Goal: Transaction & Acquisition: Purchase product/service

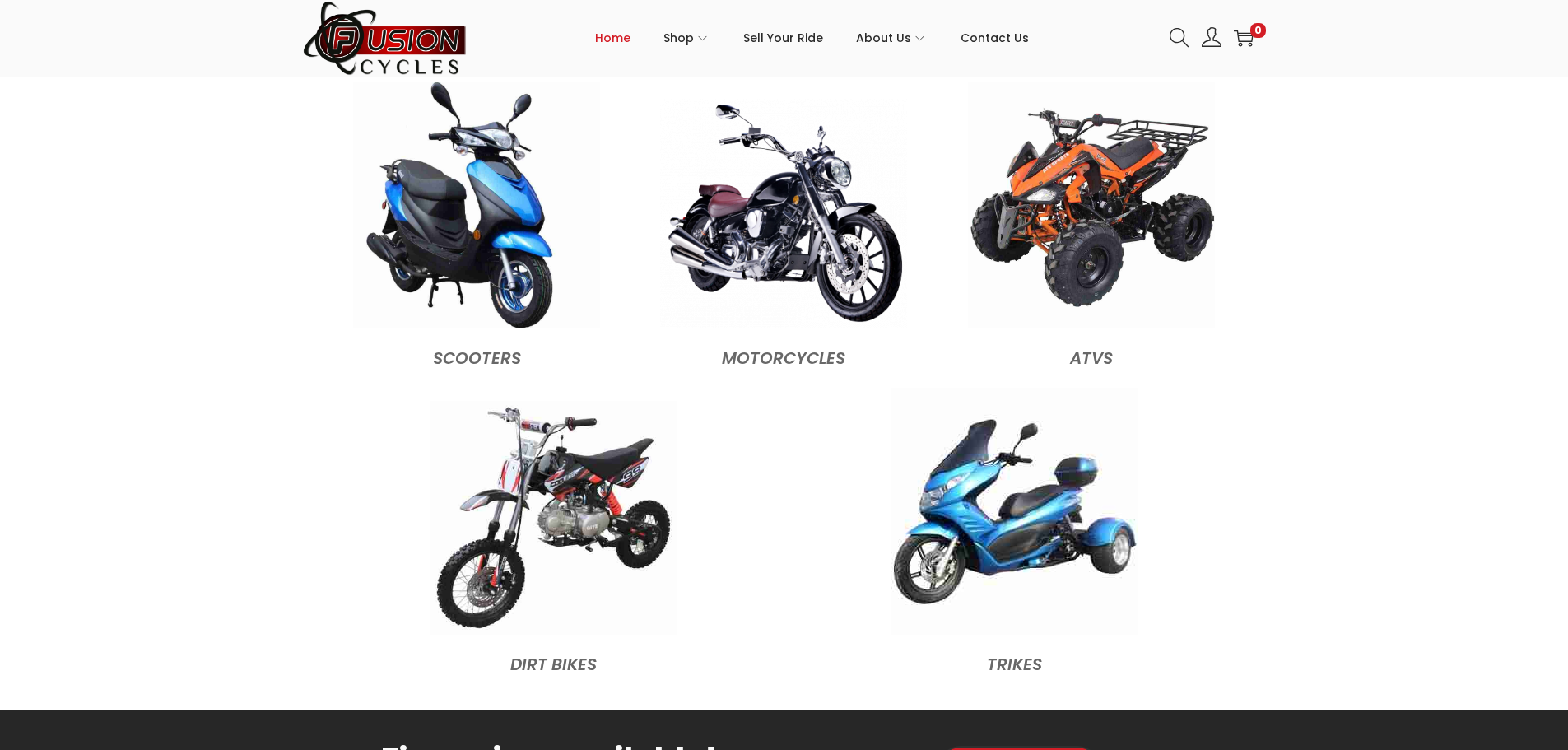
scroll to position [1811, 0]
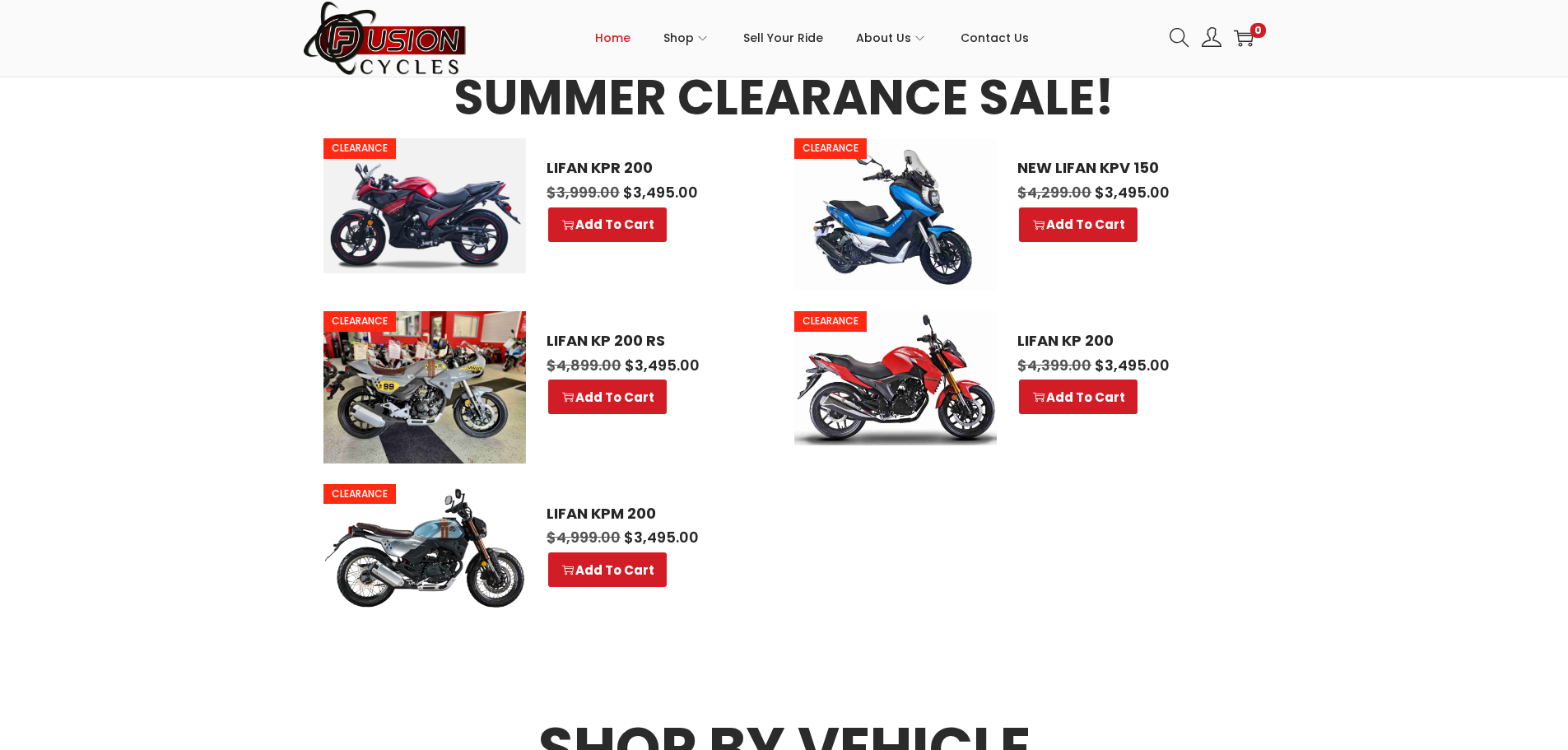
scroll to position [987, 0]
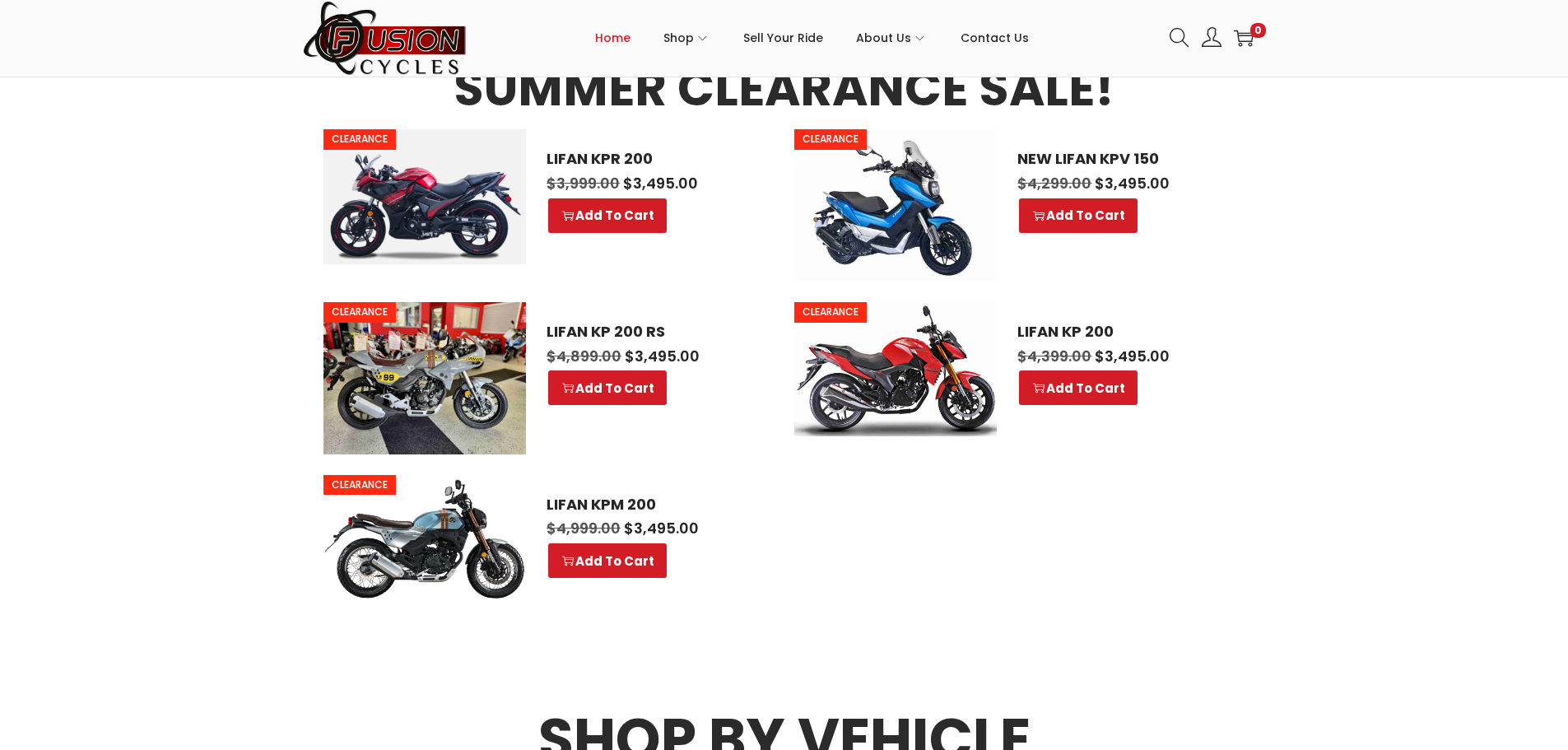
click at [371, 538] on img at bounding box center [425, 537] width 203 height 125
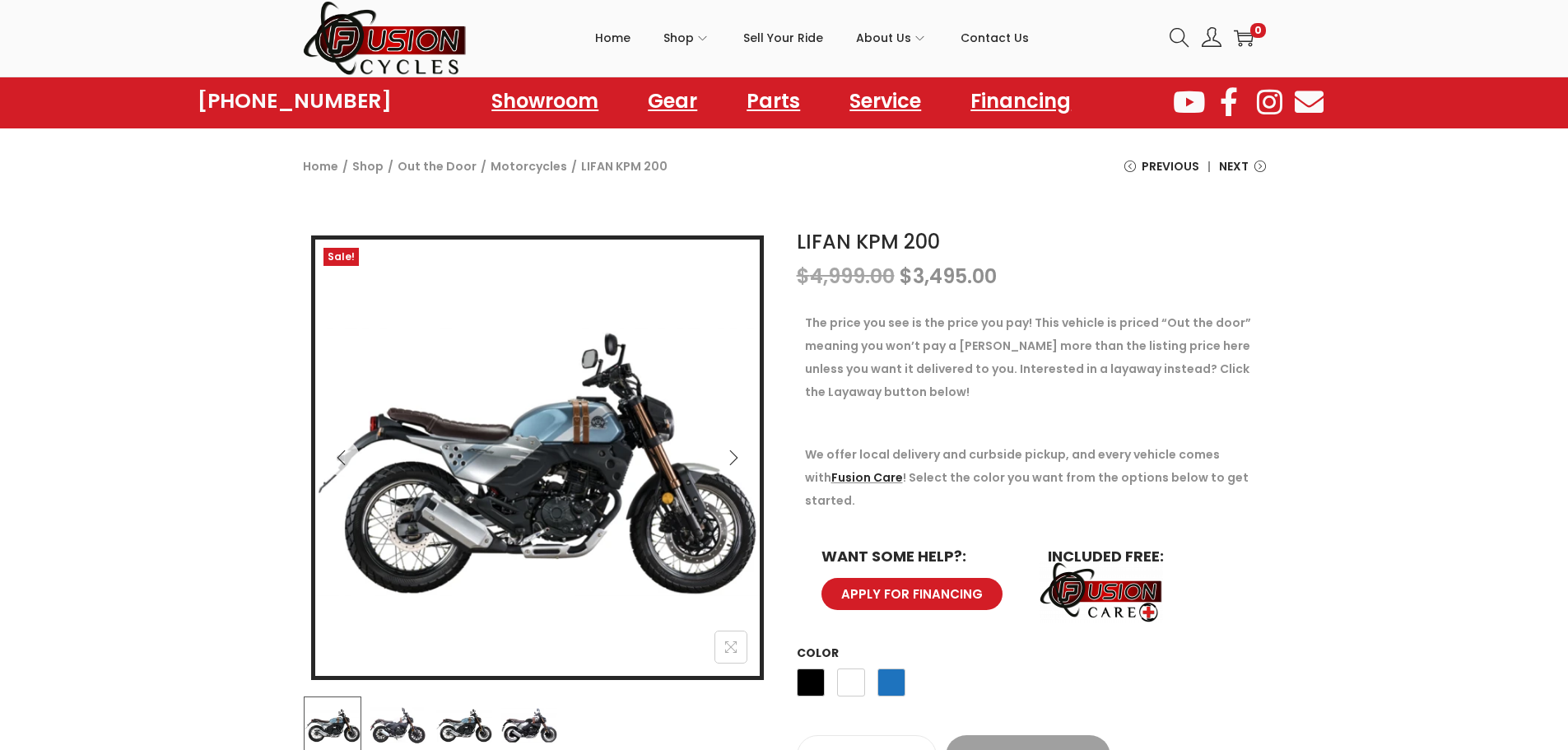
scroll to position [165, 0]
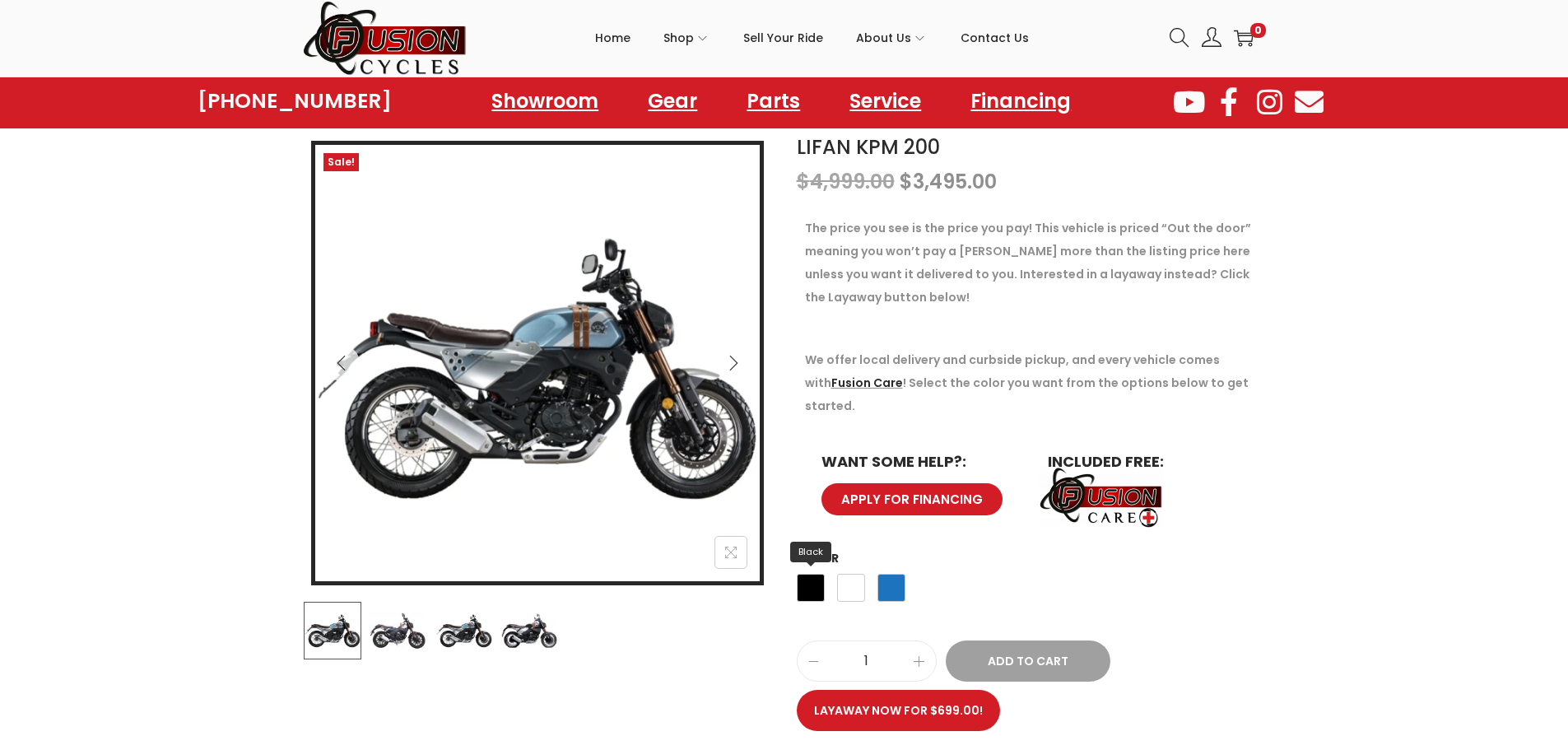
click at [812, 573] on span "Black" at bounding box center [811, 587] width 28 height 28
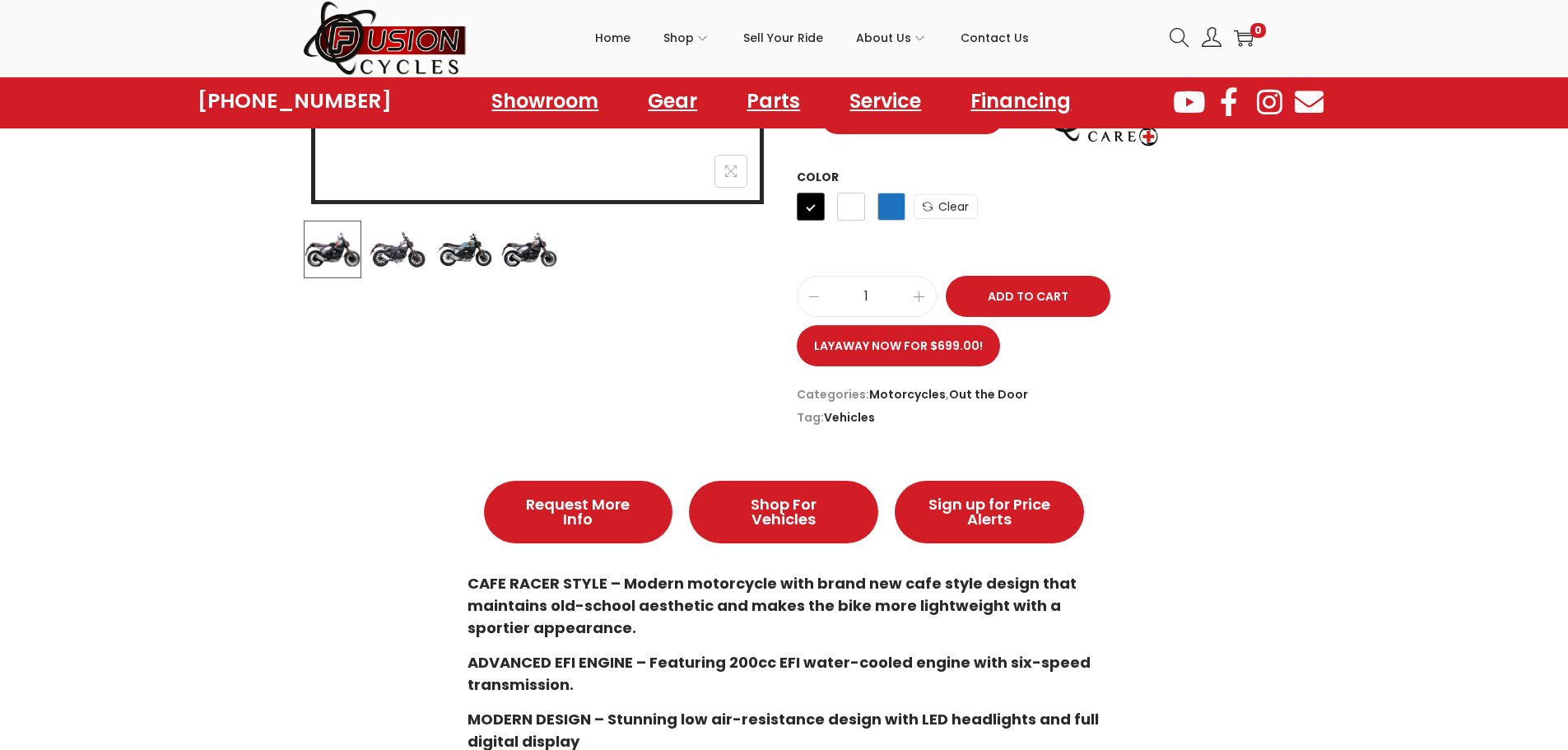
scroll to position [576, 0]
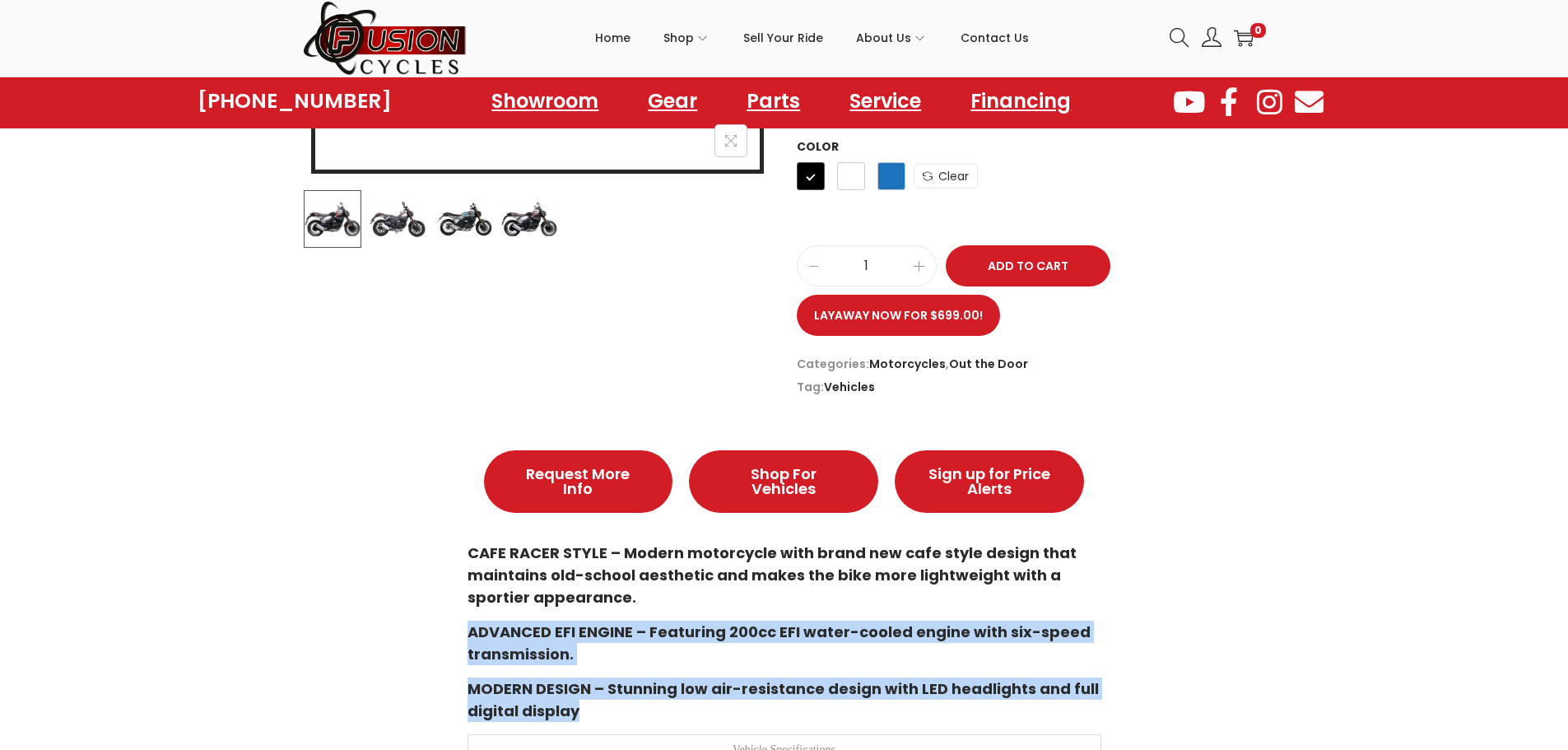
drag, startPoint x: 462, startPoint y: 602, endPoint x: 1043, endPoint y: 677, distance: 585.8
click at [1083, 691] on div "Description Description Request More Info Shop For Vehicles Sign up for Price A…" at bounding box center [784, 729] width 963 height 645
copy div "ADVANCED EFI ENGINE – Featuring 200cc EFI water-cooled engine with six-speed tr…"
